Goal: Information Seeking & Learning: Learn about a topic

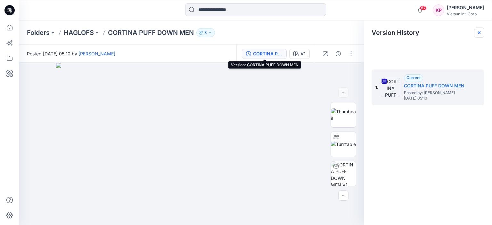
click at [480, 29] on div at bounding box center [479, 33] width 10 height 10
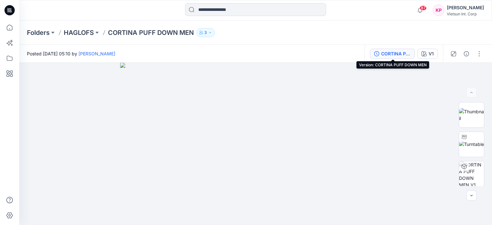
click at [398, 56] on div "CORTINA PUFF DOWN MEN" at bounding box center [395, 53] width 29 height 7
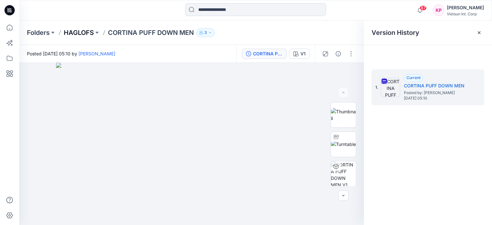
click at [70, 31] on p "HAGLOFS" at bounding box center [79, 32] width 30 height 9
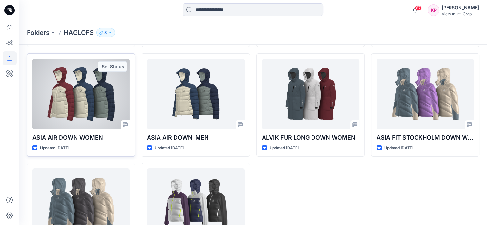
scroll to position [160, 0]
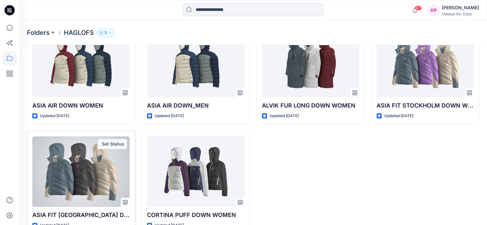
click at [92, 160] on div at bounding box center [80, 171] width 97 height 70
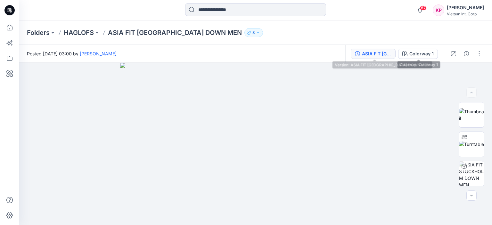
click at [372, 52] on div "ASIA FIT [GEOGRAPHIC_DATA] DOWN MEN" at bounding box center [376, 53] width 29 height 7
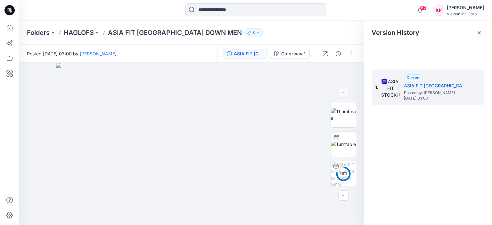
click at [389, 140] on div "1. Current ASIA FIT STOCKHOLM DOWN MEN Posted by: [PERSON_NAME] [DATE] 03:00" at bounding box center [428, 148] width 128 height 172
click at [479, 31] on icon at bounding box center [478, 32] width 5 height 5
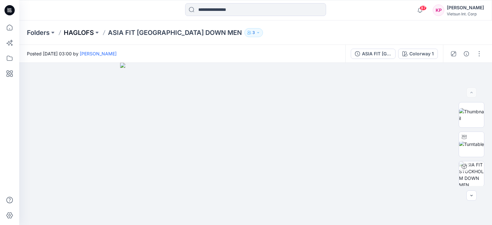
click at [77, 35] on p "HAGLOFS" at bounding box center [79, 32] width 30 height 9
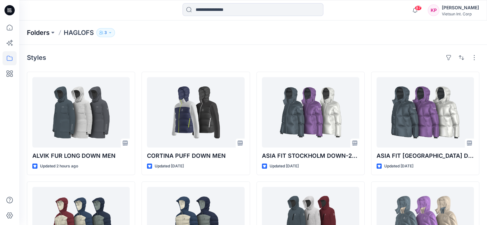
click at [40, 34] on p "Folders" at bounding box center [38, 32] width 23 height 9
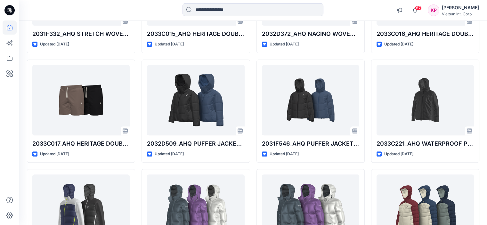
scroll to position [346, 0]
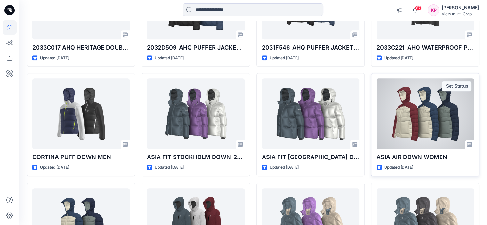
click at [420, 136] on div at bounding box center [424, 113] width 97 height 70
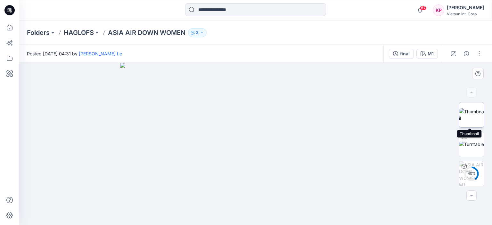
click at [466, 113] on img at bounding box center [471, 114] width 25 height 13
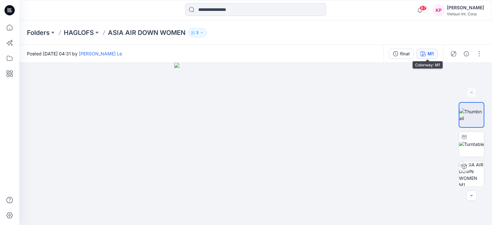
click at [422, 55] on icon "button" at bounding box center [422, 53] width 5 height 5
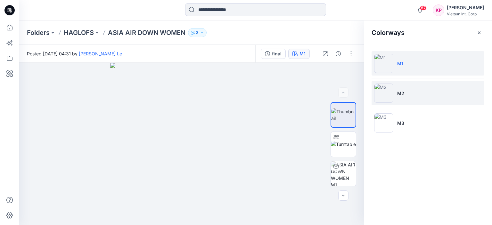
click at [388, 89] on img at bounding box center [383, 93] width 19 height 19
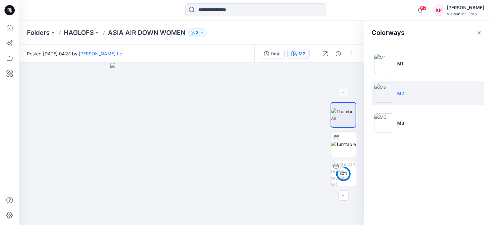
click at [360, 13] on div at bounding box center [255, 10] width 236 height 14
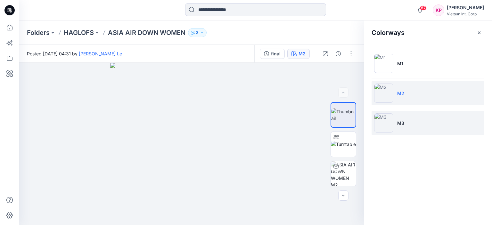
click at [388, 124] on img at bounding box center [383, 122] width 19 height 19
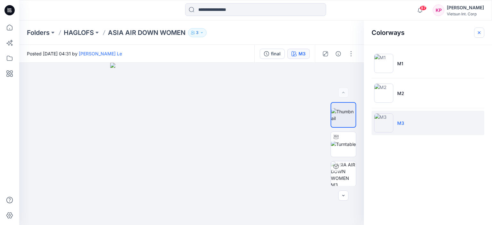
click at [480, 32] on icon "button" at bounding box center [479, 32] width 2 height 2
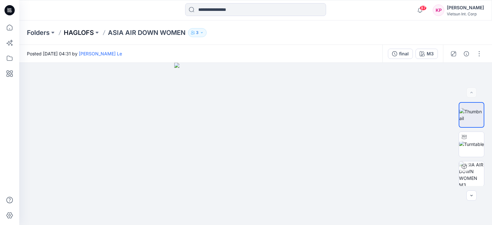
click at [80, 32] on p "HAGLOFS" at bounding box center [79, 32] width 30 height 9
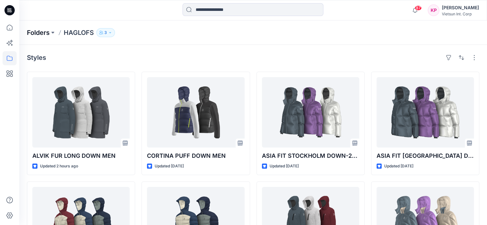
click at [45, 34] on p "Folders" at bounding box center [38, 32] width 23 height 9
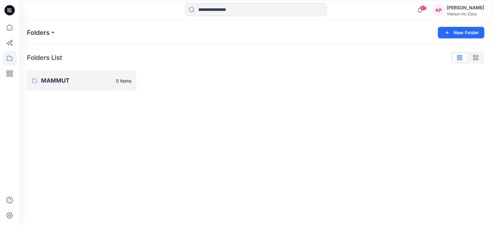
click at [12, 8] on icon at bounding box center [9, 10] width 10 height 10
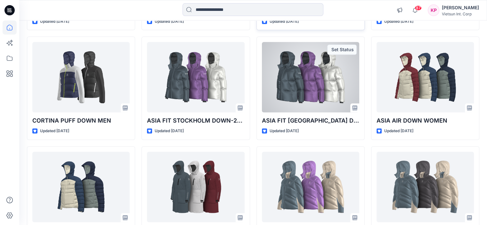
scroll to position [371, 0]
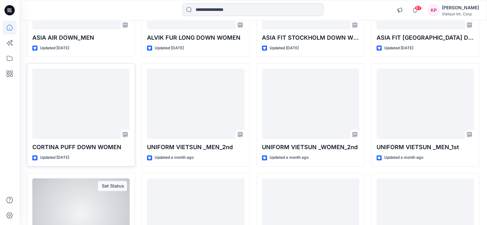
scroll to position [563, 0]
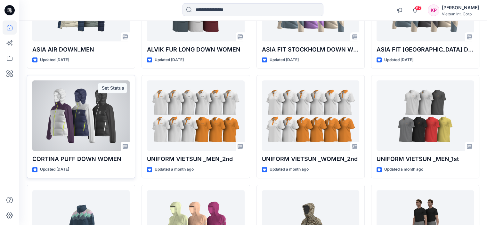
click at [81, 129] on div at bounding box center [80, 115] width 97 height 70
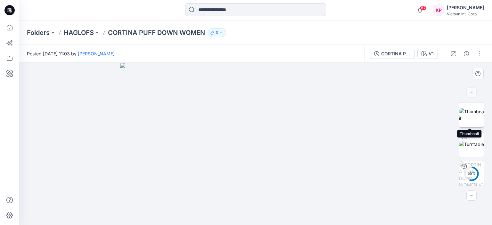
click at [469, 114] on img at bounding box center [471, 114] width 25 height 13
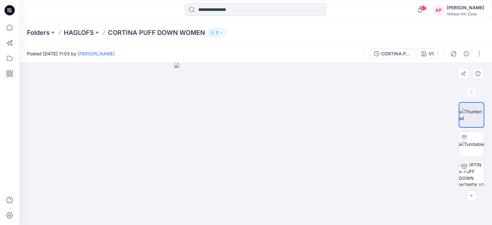
click at [143, 143] on div at bounding box center [255, 144] width 473 height 162
click at [433, 52] on div "V1" at bounding box center [430, 53] width 5 height 7
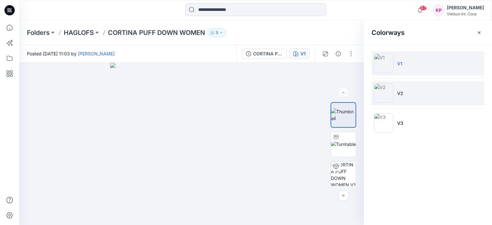
click at [398, 97] on li "V2" at bounding box center [427, 93] width 113 height 24
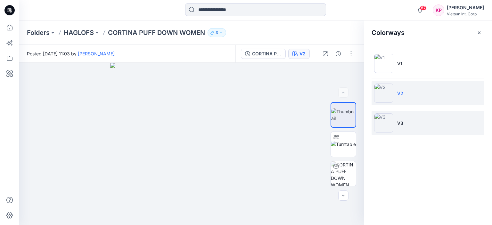
click at [392, 128] on img at bounding box center [383, 122] width 19 height 19
